Goal: Use online tool/utility: Utilize a website feature to perform a specific function

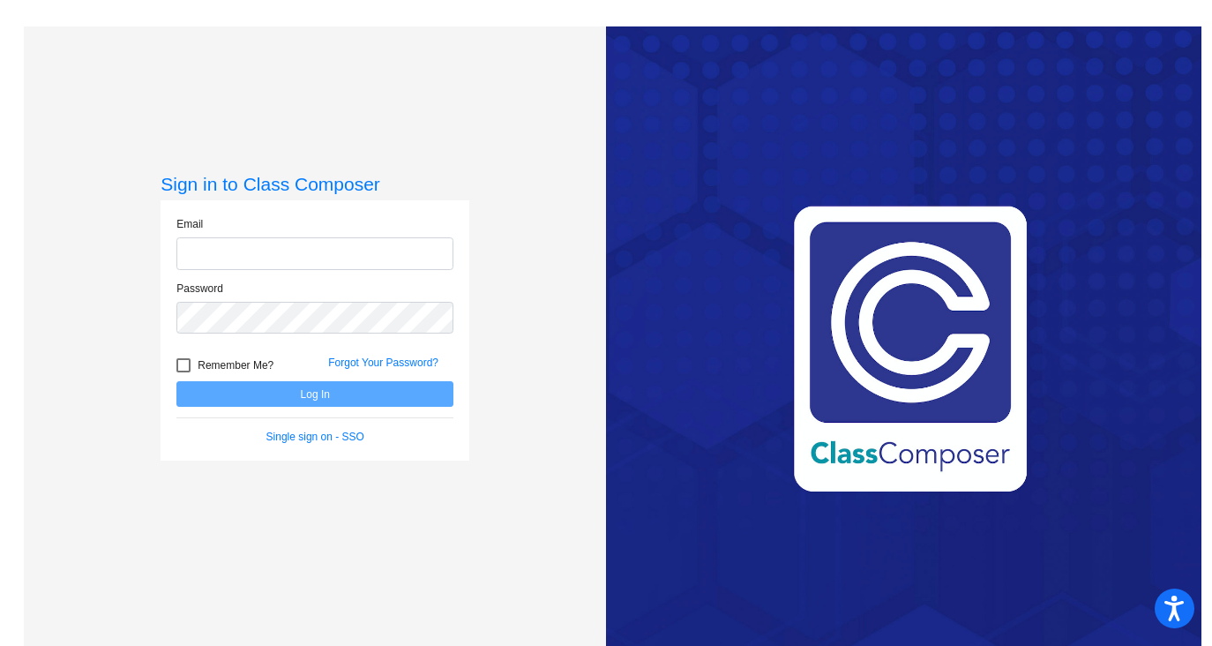
type input "[EMAIL_ADDRESS][DOMAIN_NAME]"
click at [317, 399] on button "Log In" at bounding box center [314, 394] width 277 height 26
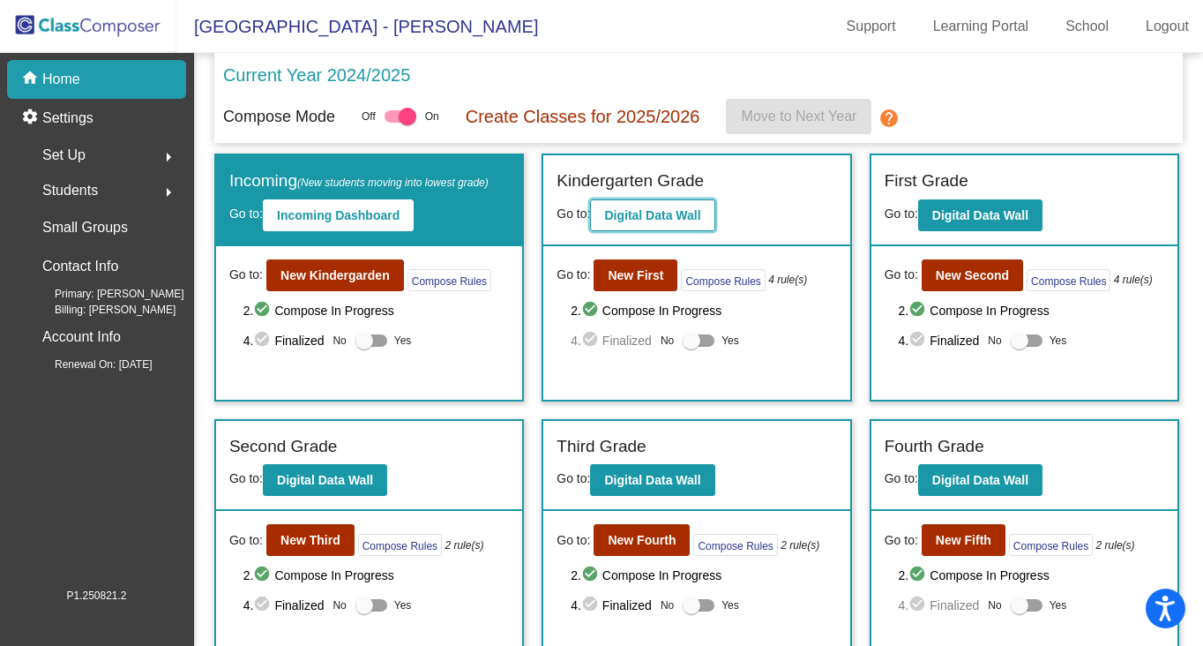
click at [630, 216] on b "Digital Data Wall" at bounding box center [652, 215] width 96 height 14
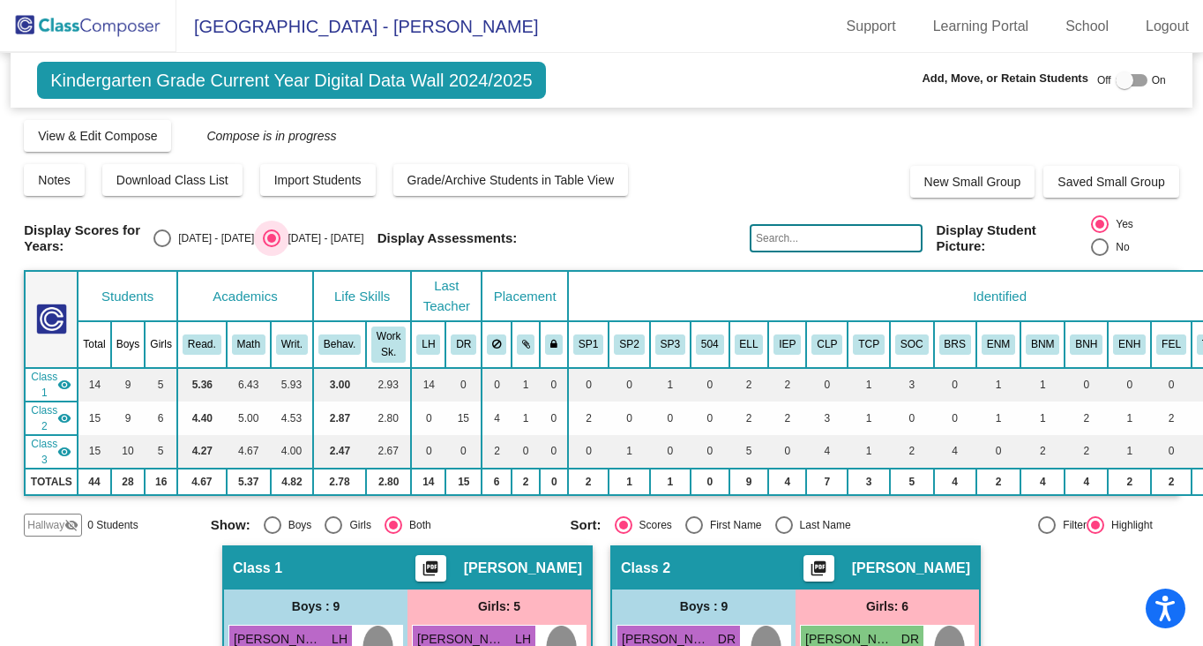
click at [352, 236] on div "[DATE] - [DATE]" at bounding box center [322, 238] width 83 height 16
click at [272, 247] on input "[DATE] - [DATE]" at bounding box center [271, 247] width 1 height 1
click at [113, 26] on img at bounding box center [88, 26] width 176 height 52
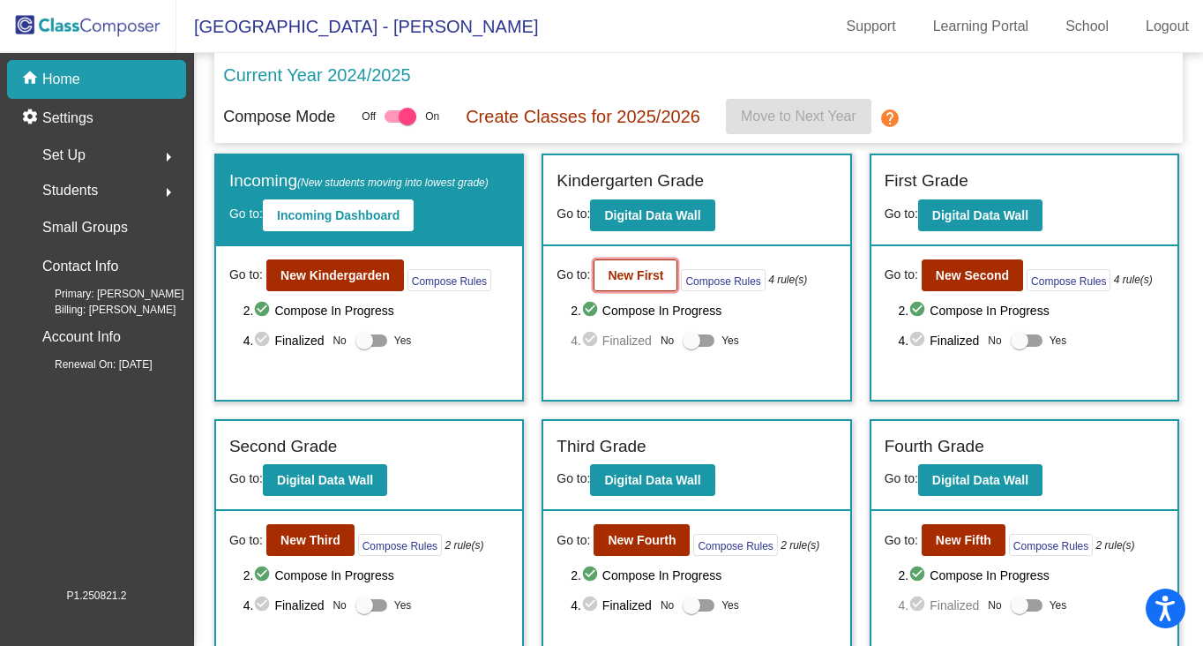
click at [625, 282] on b "New First" at bounding box center [636, 275] width 56 height 14
